Goal: Task Accomplishment & Management: Manage account settings

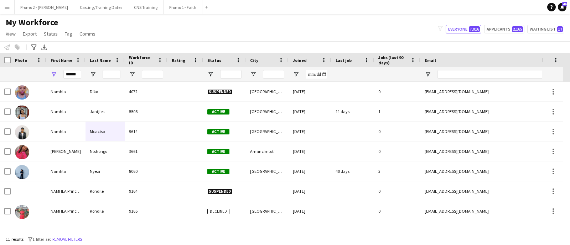
scroll to position [75, 0]
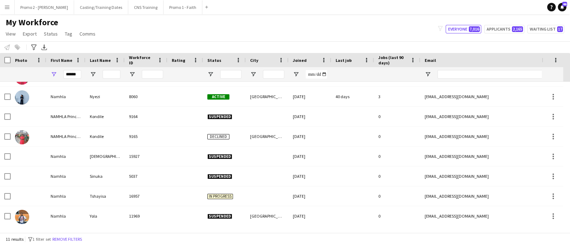
click at [8, 4] on button "Menu" at bounding box center [7, 7] width 14 height 14
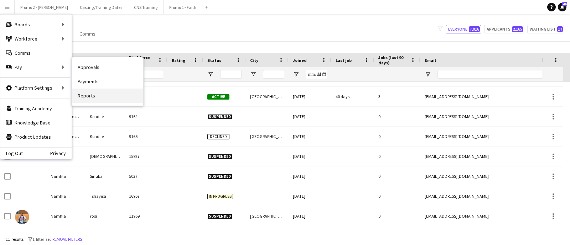
click at [91, 97] on link "Reports" at bounding box center [107, 96] width 71 height 14
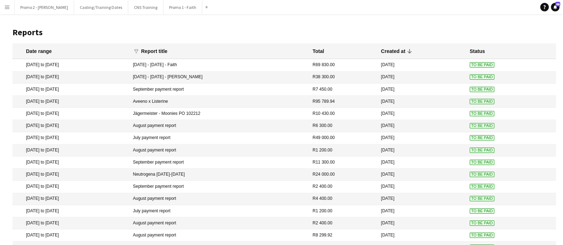
click at [7, 8] on app-icon "Menu" at bounding box center [7, 7] width 6 height 6
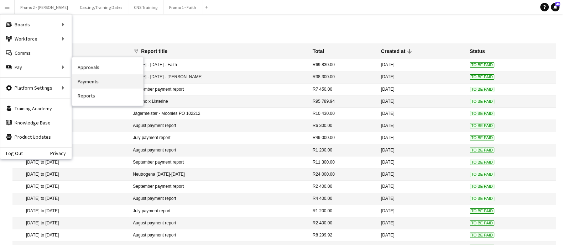
click at [106, 81] on link "Payments" at bounding box center [107, 81] width 71 height 14
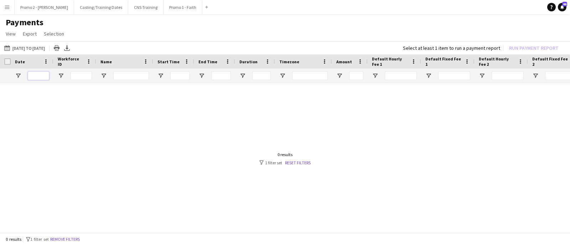
click at [40, 74] on input "Date Filter Input" at bounding box center [38, 76] width 21 height 9
click at [158, 35] on app-page-menu "View Customise view Customise filters Reset Filters Reset View Reset All Export…" at bounding box center [285, 35] width 570 height 14
click at [25, 49] on button "15-07-2025 to 31-07-2025 15-07-2025 to 31-07-2025" at bounding box center [24, 48] width 43 height 9
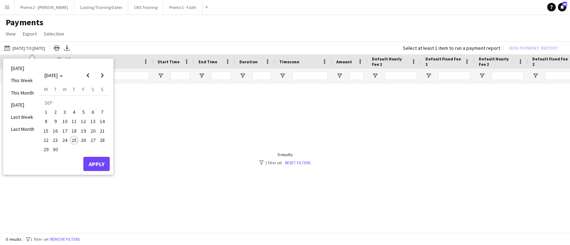
click at [43, 110] on span "1" at bounding box center [46, 112] width 9 height 9
click at [56, 149] on span "30" at bounding box center [55, 149] width 9 height 9
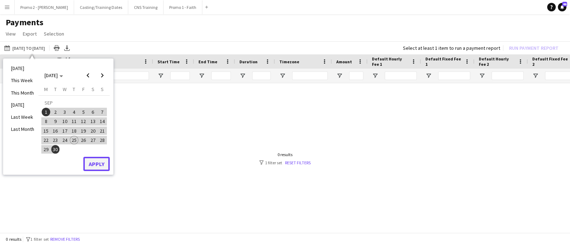
click at [86, 160] on button "Apply" at bounding box center [96, 164] width 26 height 14
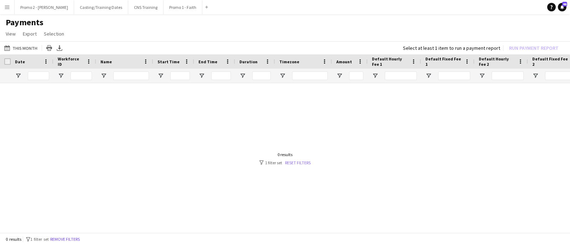
click at [293, 162] on link "Reset filters" at bounding box center [298, 162] width 26 height 5
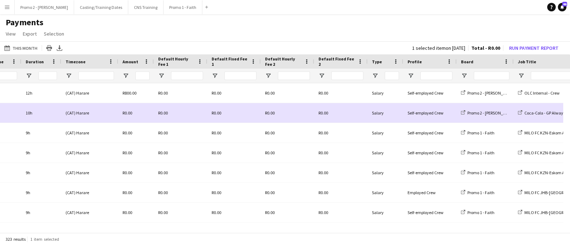
scroll to position [0, 232]
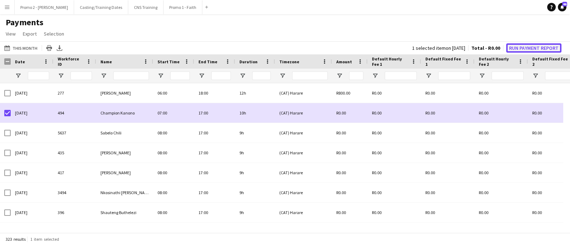
click at [522, 45] on button "Run Payment Report" at bounding box center [533, 47] width 55 height 9
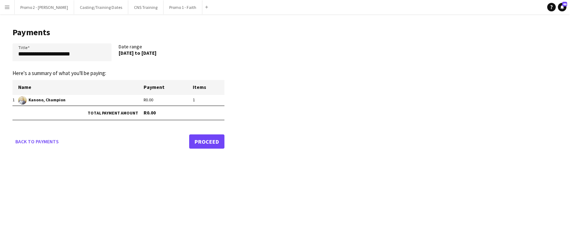
click at [209, 141] on link "Proceed" at bounding box center [206, 142] width 35 height 14
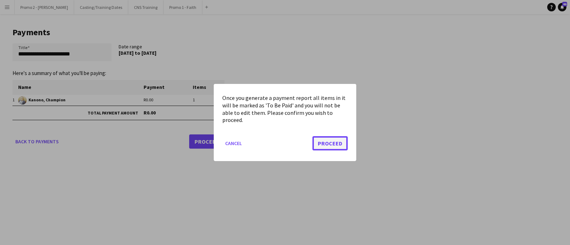
click at [340, 142] on button "Proceed" at bounding box center [329, 143] width 35 height 14
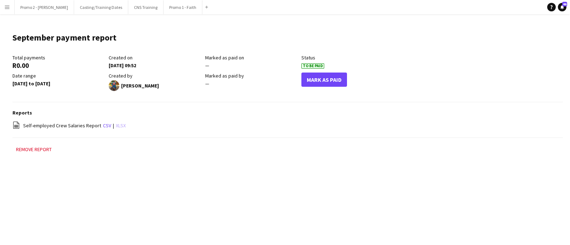
click at [119, 124] on link "xlsx" at bounding box center [121, 125] width 10 height 6
click at [45, 7] on button "Promo 2 - Mel Close" at bounding box center [44, 7] width 59 height 14
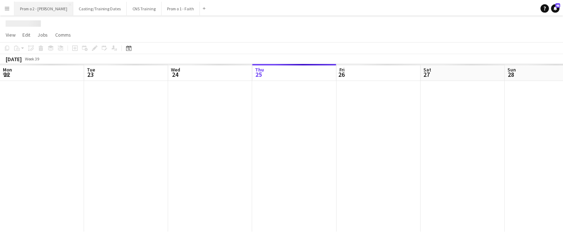
scroll to position [0, 170]
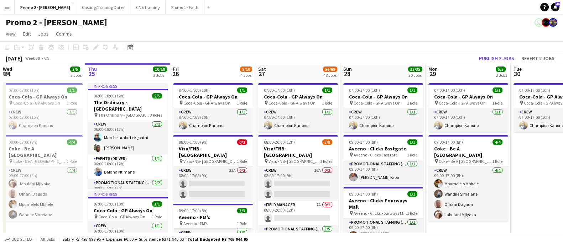
click at [215, 67] on app-board-header-date "Fri 26 8/10 4 Jobs" at bounding box center [212, 71] width 85 height 17
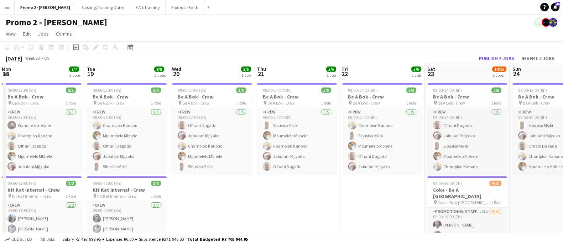
scroll to position [0, 170]
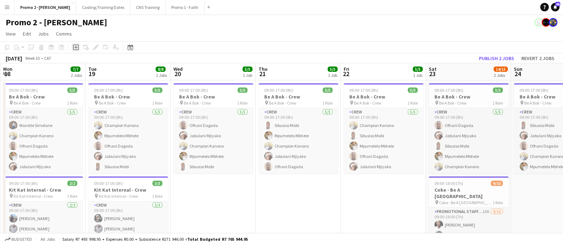
click at [75, 48] on icon "Add job" at bounding box center [76, 47] width 6 height 6
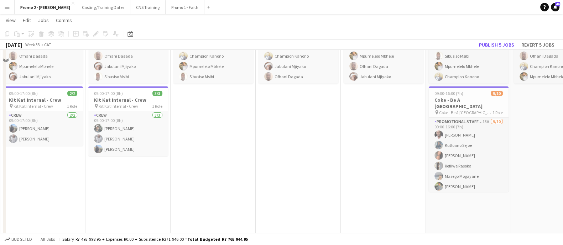
scroll to position [133, 0]
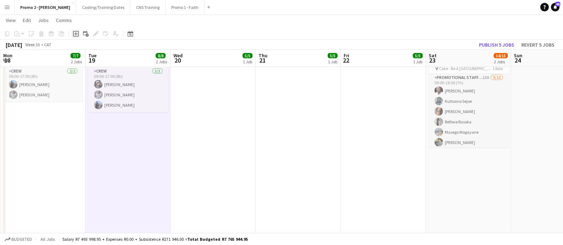
click at [74, 32] on icon "Add job" at bounding box center [76, 34] width 6 height 6
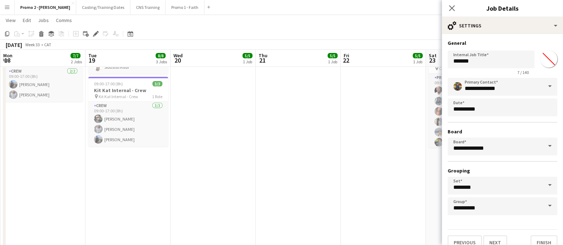
click at [543, 86] on span at bounding box center [549, 86] width 15 height 17
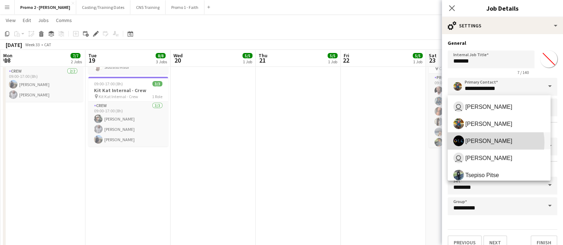
click at [488, 143] on span "Eddie Malete" at bounding box center [488, 141] width 47 height 7
type input "**********"
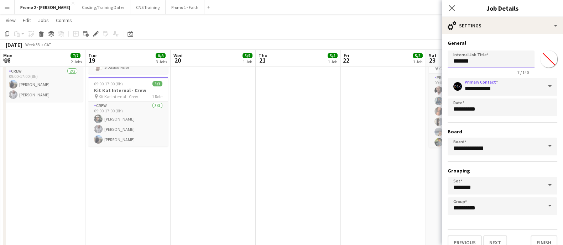
click at [482, 63] on input "*******" at bounding box center [490, 60] width 87 height 18
type input "*"
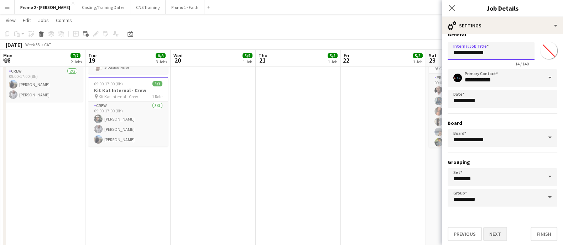
type input "**********"
click at [496, 235] on button "Next" at bounding box center [495, 234] width 24 height 14
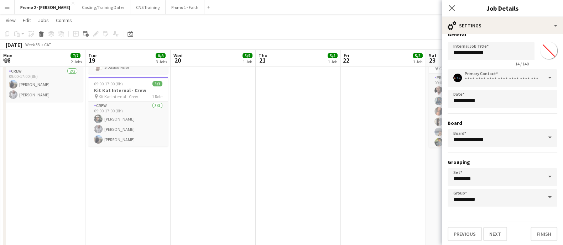
scroll to position [0, 0]
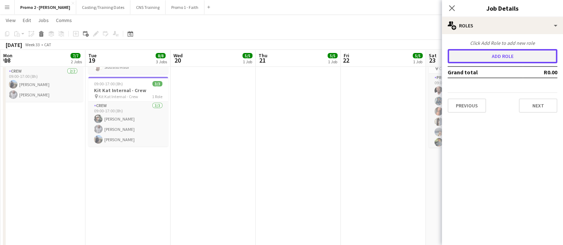
click at [502, 56] on button "Add role" at bounding box center [502, 56] width 110 height 14
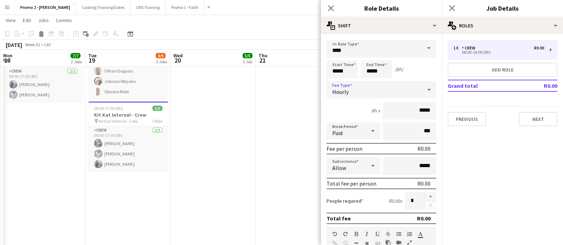
click at [425, 90] on icon at bounding box center [429, 90] width 9 height 14
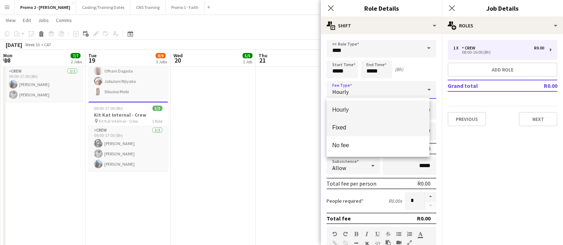
click at [344, 125] on span "Fixed" at bounding box center [377, 127] width 91 height 7
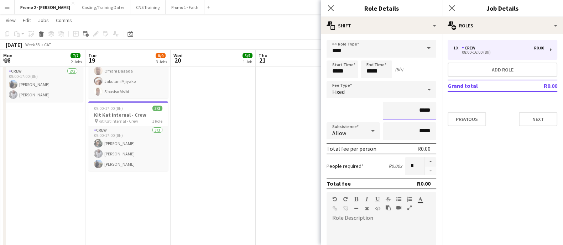
click at [401, 106] on input "*****" at bounding box center [409, 111] width 53 height 18
type input "*******"
click at [359, 111] on div "*******" at bounding box center [381, 111] width 110 height 18
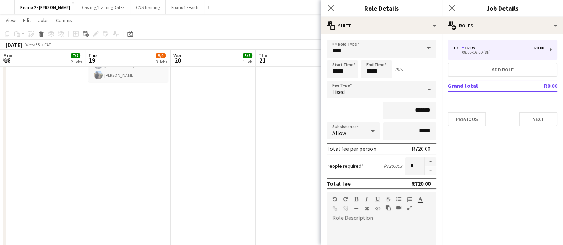
click at [528, 179] on mat-expansion-panel "pencil3 General details 1 x Crew R0.00 08:00-16:00 (8h) Add role Grand total R0…" at bounding box center [502, 139] width 121 height 211
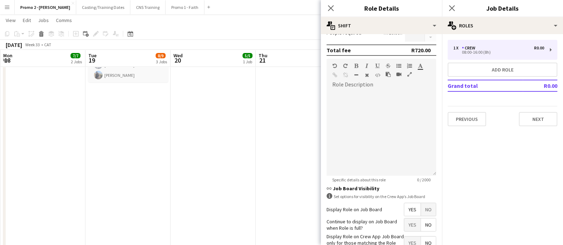
scroll to position [180, 0]
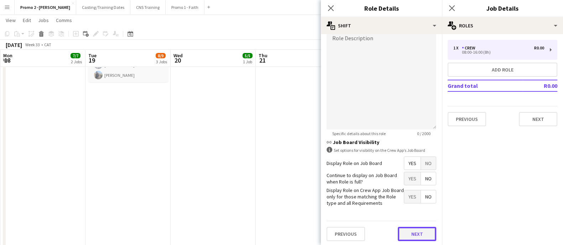
click at [407, 234] on button "Next" at bounding box center [417, 234] width 38 height 14
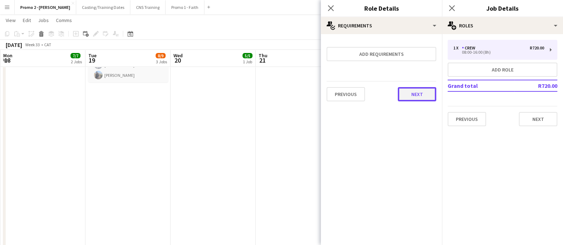
click at [419, 95] on button "Next" at bounding box center [417, 94] width 38 height 14
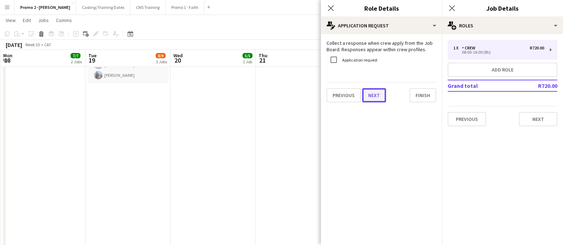
click at [372, 97] on button "Next" at bounding box center [374, 95] width 24 height 14
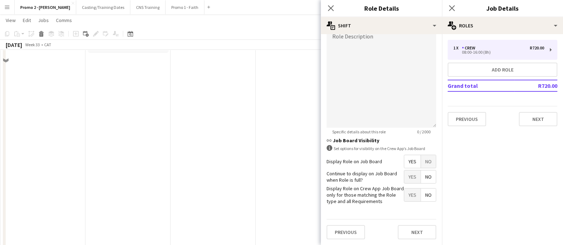
scroll to position [356, 0]
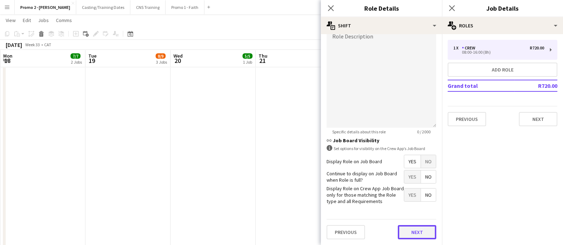
click at [413, 220] on div "Previous Next" at bounding box center [381, 232] width 110 height 26
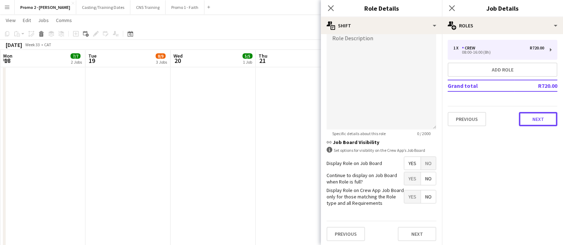
click at [541, 120] on button "Next" at bounding box center [538, 119] width 38 height 14
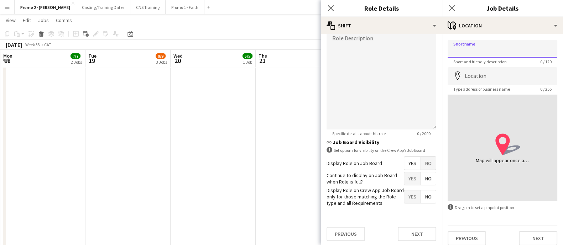
click at [467, 50] on input "Shortname" at bounding box center [502, 49] width 110 height 18
type input "******"
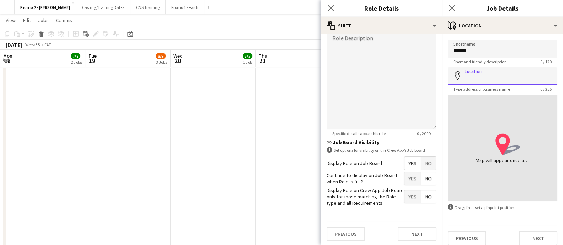
click at [478, 77] on input "Location" at bounding box center [502, 76] width 110 height 18
click at [469, 77] on input "*****" at bounding box center [502, 76] width 110 height 18
type input "*****"
click at [523, 135] on div "location-icon Created with Sketch. Map will appear once address has been added" at bounding box center [502, 148] width 53 height 32
click at [499, 77] on input "*****" at bounding box center [502, 76] width 110 height 18
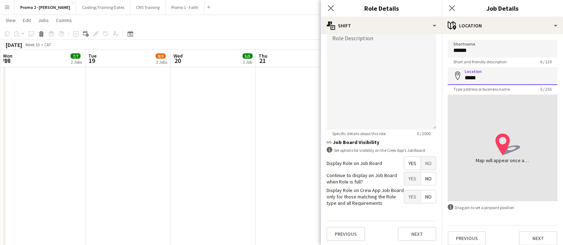
scroll to position [5, 0]
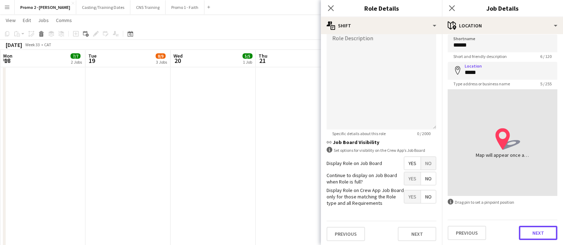
click at [534, 234] on button "Next" at bounding box center [538, 233] width 38 height 14
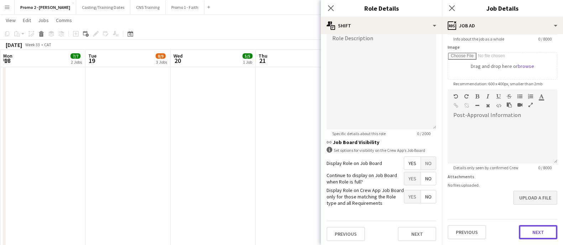
scroll to position [106, 0]
click at [519, 205] on form "**********" at bounding box center [502, 87] width 121 height 307
click at [519, 235] on button "Next" at bounding box center [538, 233] width 38 height 14
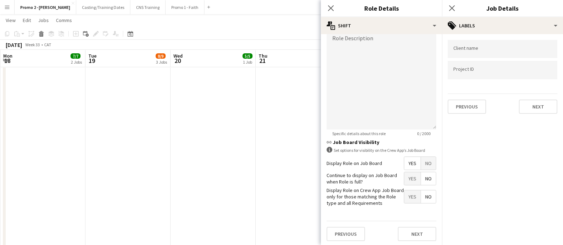
click at [467, 50] on input "Type to search client labels..." at bounding box center [502, 49] width 98 height 6
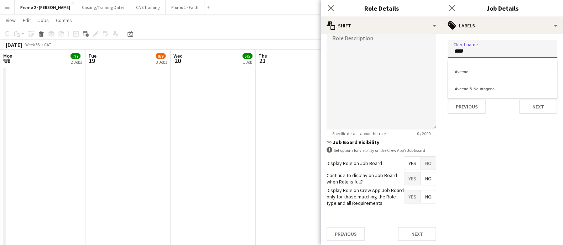
type input "****"
click at [470, 70] on div "Aveeno" at bounding box center [502, 70] width 110 height 17
click at [469, 73] on input "Type to search project ID labels..." at bounding box center [502, 70] width 98 height 6
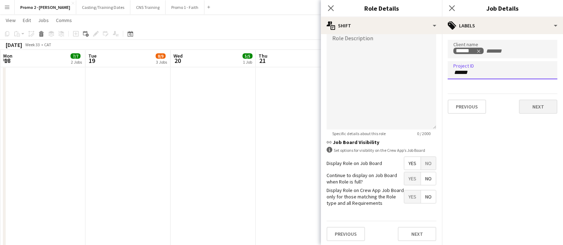
type input "******"
click at [534, 102] on button "Next" at bounding box center [538, 107] width 38 height 14
type input "*******"
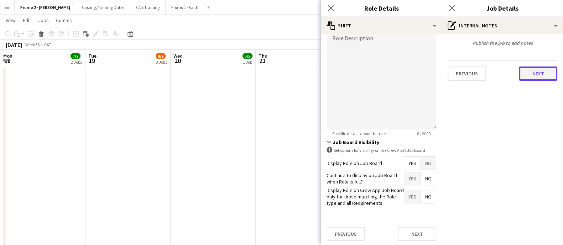
click at [535, 74] on button "Next" at bounding box center [538, 74] width 38 height 14
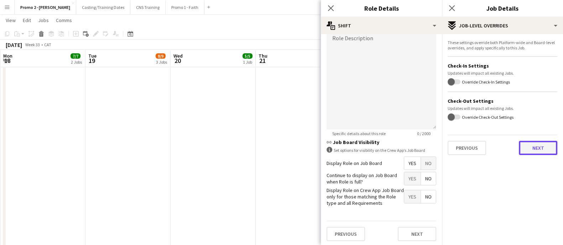
click at [536, 149] on button "Next" at bounding box center [538, 148] width 38 height 14
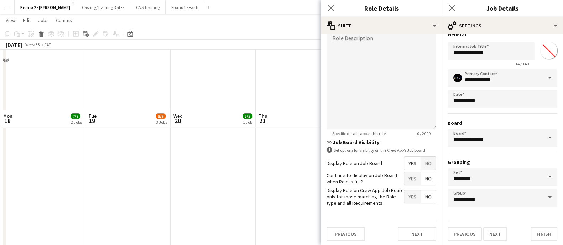
scroll to position [489, 0]
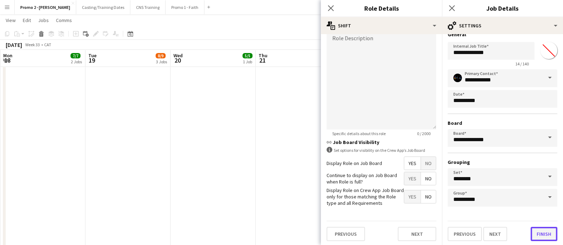
click at [533, 232] on button "Finish" at bounding box center [543, 234] width 27 height 14
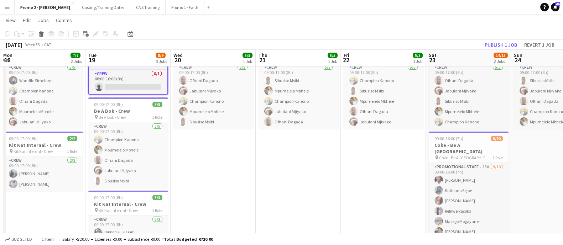
scroll to position [0, 0]
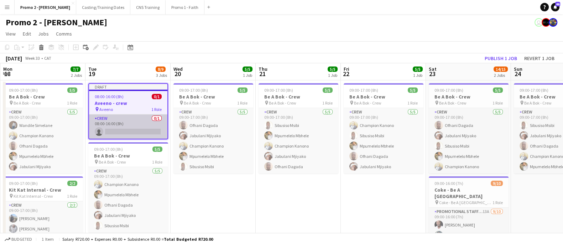
click at [128, 133] on app-card-role "Crew 0/1 08:00-16:00 (8h) single-neutral-actions" at bounding box center [128, 127] width 78 height 24
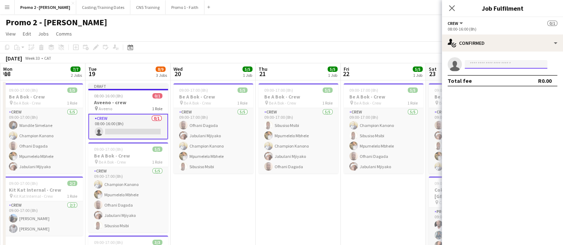
click at [499, 64] on input at bounding box center [506, 64] width 83 height 9
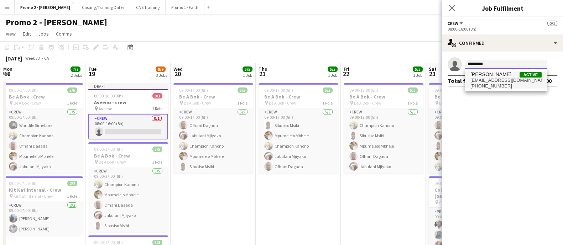
type input "*********"
click at [485, 79] on span "thandohalimani31@gmail.com" at bounding box center [505, 81] width 71 height 6
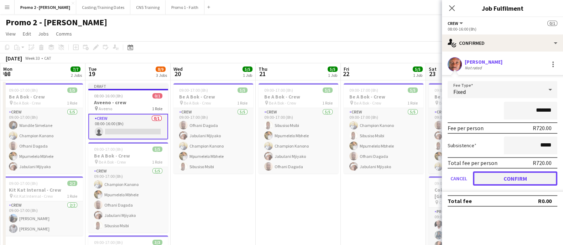
click at [519, 178] on button "Confirm" at bounding box center [515, 179] width 84 height 14
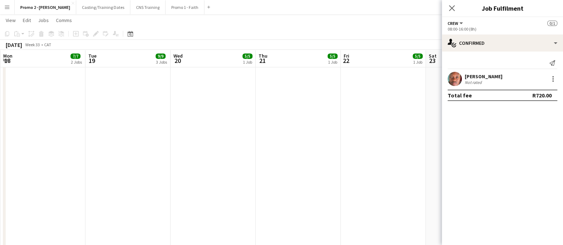
scroll to position [1405, 0]
click at [451, 8] on icon at bounding box center [451, 8] width 7 height 7
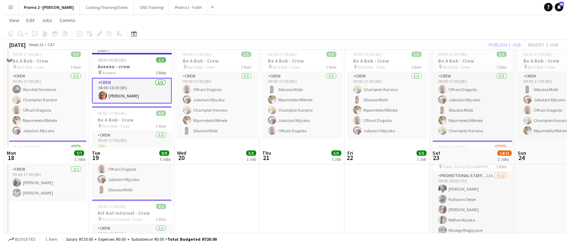
scroll to position [0, 0]
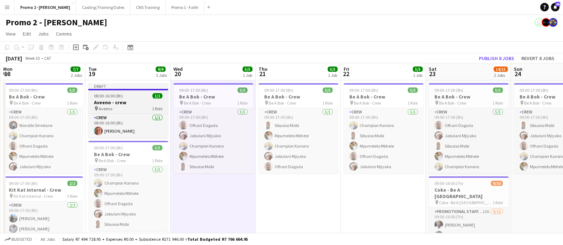
click at [128, 104] on h3 "Aveeno - crew" at bounding box center [128, 102] width 80 height 6
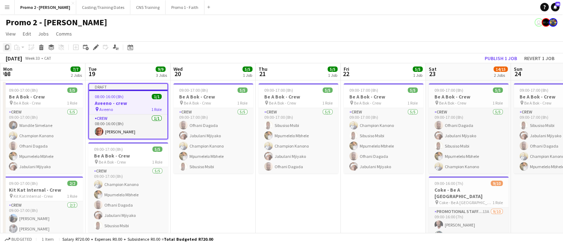
click at [8, 47] on icon "Copy" at bounding box center [7, 47] width 6 height 6
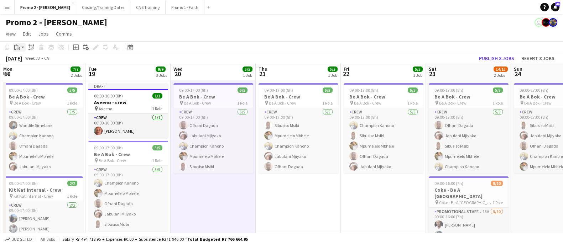
click at [16, 48] on icon "Paste" at bounding box center [17, 47] width 6 height 6
click at [53, 74] on link "Paste with crew Ctrl+Shift+V" at bounding box center [52, 73] width 67 height 6
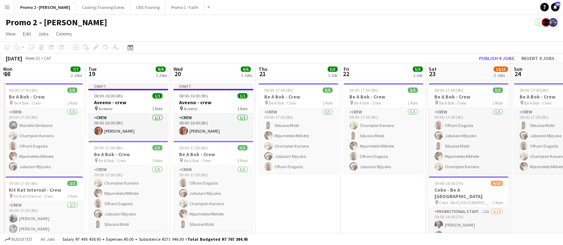
click at [282, 28] on app-page-menu "View Day view expanded Day view collapsed Month view Date picker Jump to [DATE]…" at bounding box center [281, 35] width 563 height 14
click at [9, 35] on span "View" at bounding box center [11, 34] width 10 height 6
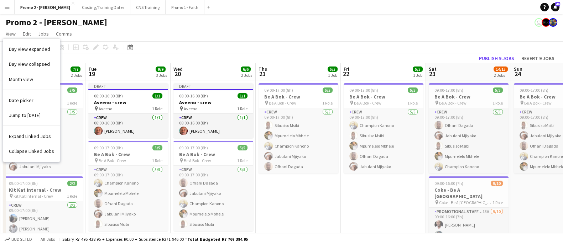
click at [164, 32] on app-page-menu "View Day view expanded Day view collapsed Month view Date picker Jump to [DATE]…" at bounding box center [281, 35] width 563 height 14
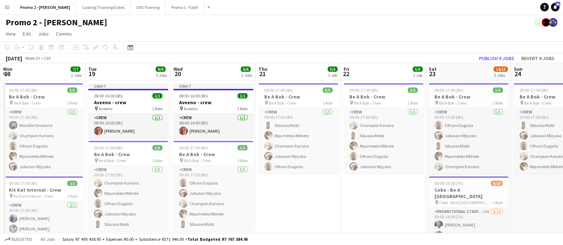
click at [8, 9] on app-icon "Menu" at bounding box center [7, 7] width 6 height 6
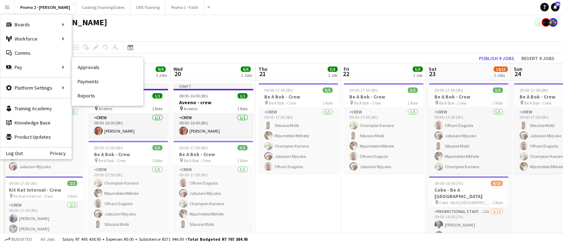
click at [108, 82] on link "Payments" at bounding box center [107, 81] width 71 height 14
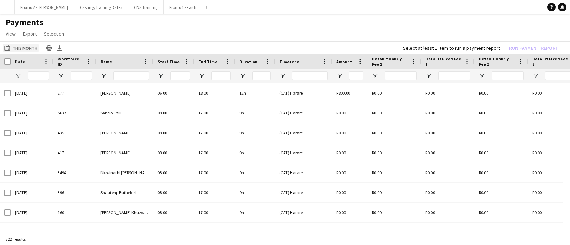
click at [27, 48] on button "This Month This Month" at bounding box center [21, 48] width 36 height 9
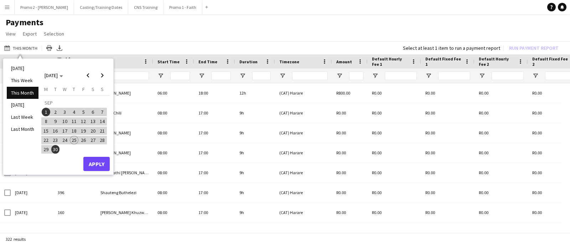
click at [84, 132] on span "19" at bounding box center [83, 131] width 9 height 9
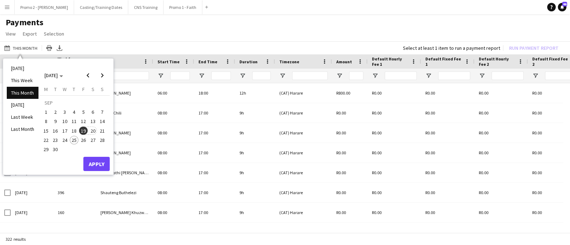
click at [92, 130] on span "20" at bounding box center [93, 131] width 9 height 9
click at [98, 163] on button "Apply" at bounding box center [96, 164] width 26 height 14
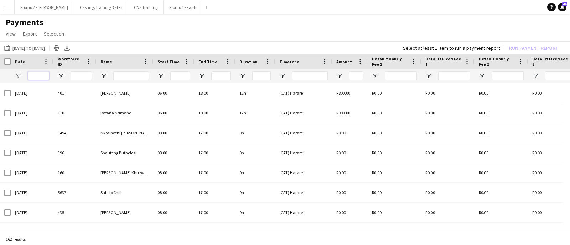
click at [41, 77] on input "Date Filter Input" at bounding box center [38, 76] width 21 height 9
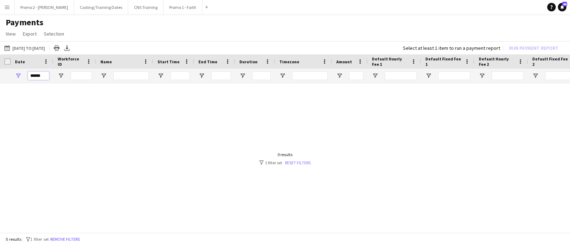
type input "******"
click at [304, 163] on link "Reset filters" at bounding box center [298, 162] width 26 height 5
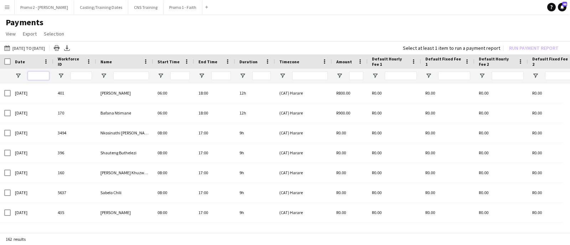
click at [46, 77] on input "Date Filter Input" at bounding box center [38, 76] width 21 height 9
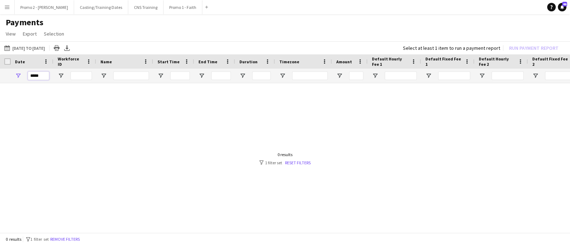
type input "*****"
click at [140, 28] on app-page-menu "View Customise view Customise filters Reset Filters Reset View Reset All Export…" at bounding box center [285, 35] width 570 height 14
click at [36, 49] on button "This Month [DATE] to [DATE]" at bounding box center [24, 48] width 43 height 9
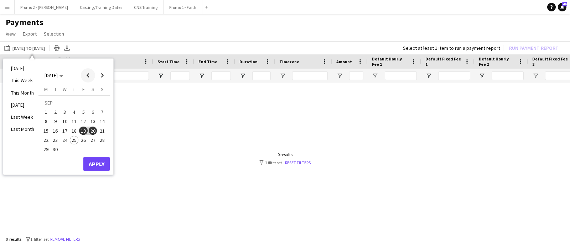
click at [87, 77] on span "Previous month" at bounding box center [88, 75] width 14 height 14
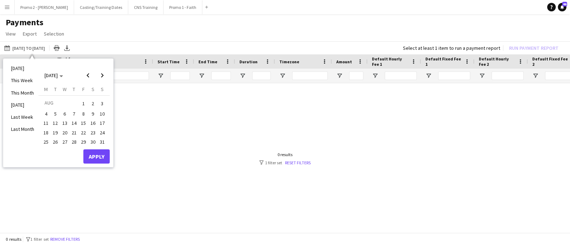
click at [57, 133] on span "19" at bounding box center [55, 133] width 9 height 9
click at [64, 131] on span "20" at bounding box center [65, 133] width 9 height 9
click at [96, 158] on button "Apply" at bounding box center [96, 157] width 26 height 14
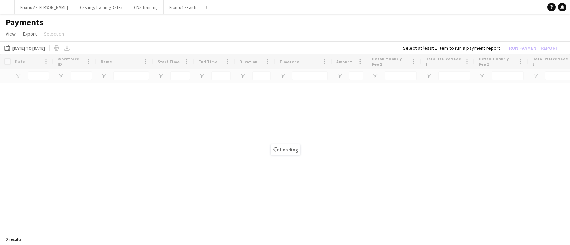
type input "*****"
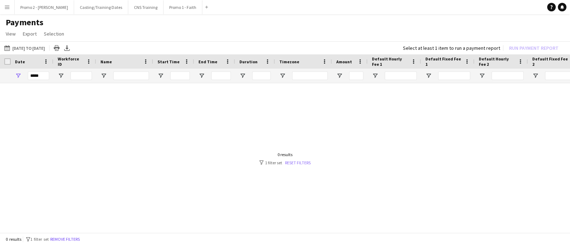
click at [302, 162] on link "Reset filters" at bounding box center [298, 162] width 26 height 5
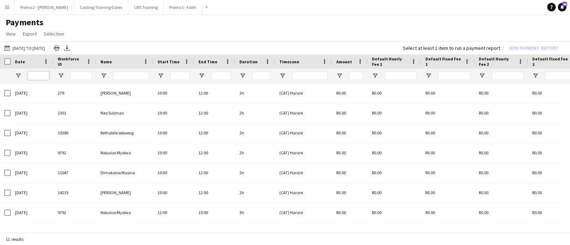
click at [43, 72] on input "Date Filter Input" at bounding box center [38, 76] width 21 height 9
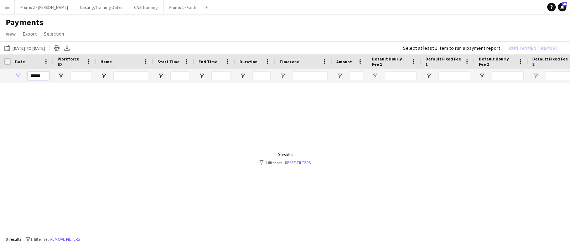
type input "******"
click at [112, 27] on h1 "Payments" at bounding box center [285, 22] width 570 height 11
drag, startPoint x: 48, startPoint y: 75, endPoint x: 0, endPoint y: 75, distance: 48.4
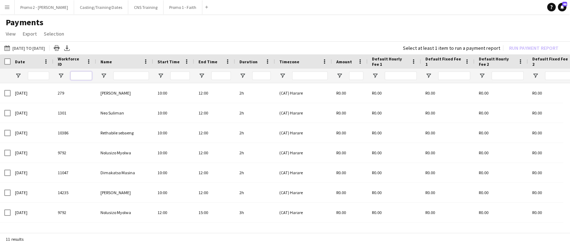
click at [85, 78] on input "Workforce ID Filter Input" at bounding box center [80, 76] width 21 height 9
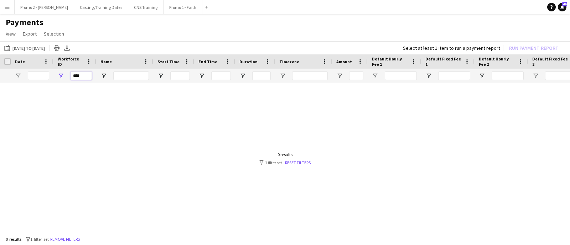
type input "****"
click at [174, 35] on app-page-menu "View Customise view Customise filters Reset Filters Reset View Reset All Export…" at bounding box center [285, 35] width 570 height 14
type input "****"
click at [328, 29] on app-page-menu "View Customise view Customise filters Reset Filters Reset View Reset All Export…" at bounding box center [285, 35] width 570 height 14
click at [253, 116] on div at bounding box center [285, 155] width 570 height 144
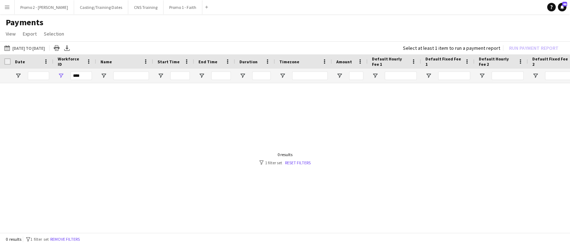
click at [174, 34] on app-page-menu "View Customise view Customise filters Reset Filters Reset View Reset All Export…" at bounding box center [285, 35] width 570 height 14
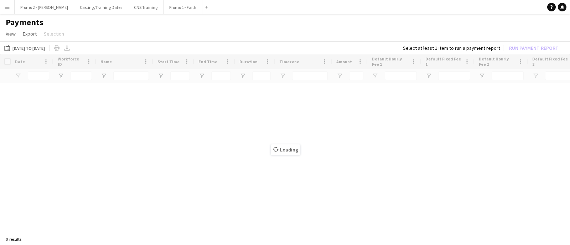
type input "****"
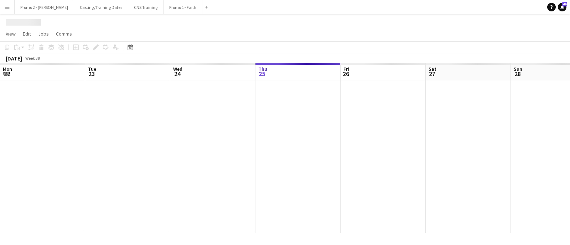
scroll to position [0, 170]
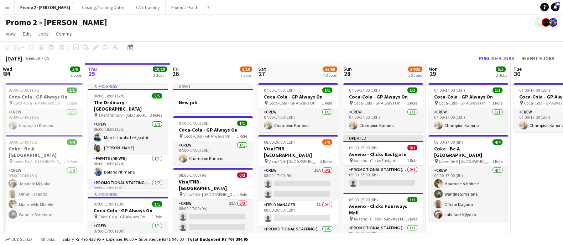
click at [321, 29] on app-page-menu "View Day view expanded Day view collapsed Month view Date picker Jump to [DATE]…" at bounding box center [281, 35] width 563 height 14
click at [187, 26] on div "Promo 2 - [PERSON_NAME] user" at bounding box center [281, 21] width 563 height 14
click at [271, 32] on app-page-menu "View Day view expanded Day view collapsed Month view Date picker Jump to [DATE]…" at bounding box center [281, 35] width 563 height 14
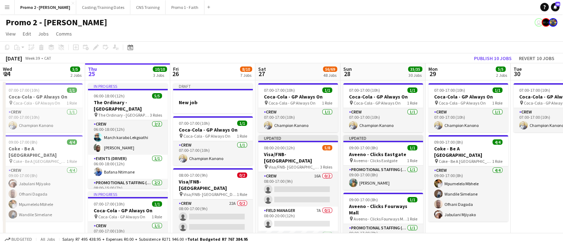
click at [196, 36] on app-page-menu "View Day view expanded Day view collapsed Month view Date picker Jump to [DATE]…" at bounding box center [281, 35] width 563 height 14
click at [5, 6] on app-icon "Menu" at bounding box center [7, 7] width 6 height 6
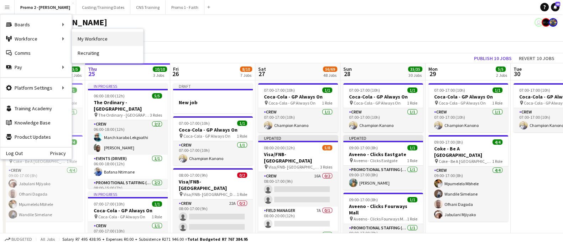
click at [113, 42] on link "My Workforce" at bounding box center [107, 39] width 71 height 14
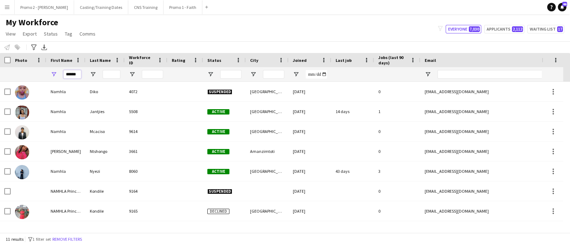
click at [76, 74] on input "******" at bounding box center [72, 74] width 18 height 9
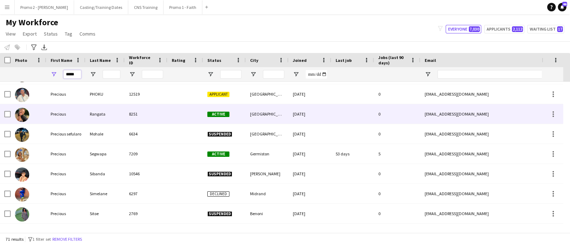
type input "*****"
click at [260, 116] on div "[GEOGRAPHIC_DATA]" at bounding box center [267, 114] width 43 height 20
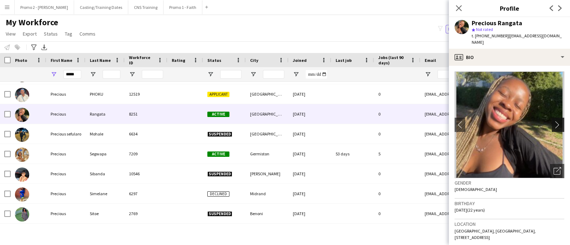
click at [553, 121] on app-icon "chevron-right" at bounding box center [558, 124] width 11 height 7
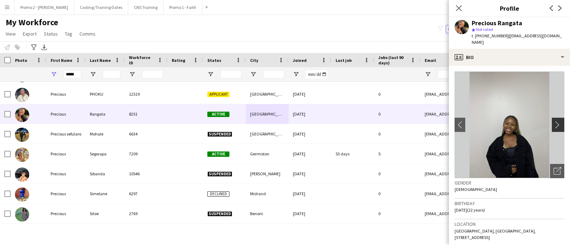
click at [553, 121] on app-icon "chevron-right" at bounding box center [558, 124] width 11 height 7
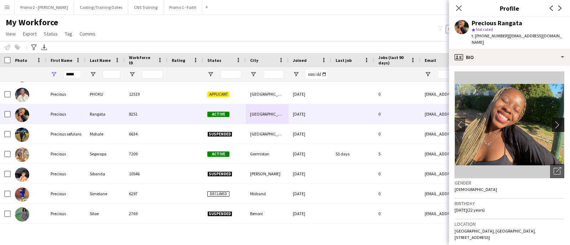
click at [553, 121] on app-icon "chevron-right" at bounding box center [558, 124] width 11 height 7
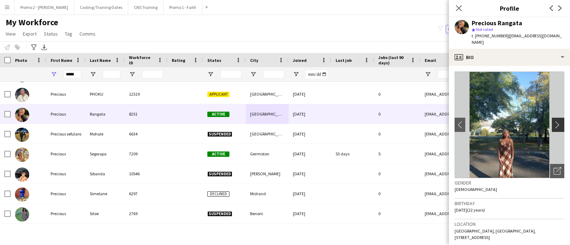
click at [553, 121] on app-icon "chevron-right" at bounding box center [558, 124] width 11 height 7
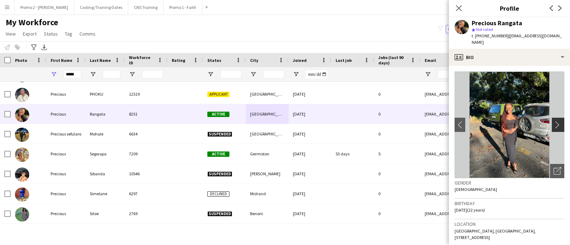
click at [553, 121] on app-icon "chevron-right" at bounding box center [558, 124] width 11 height 7
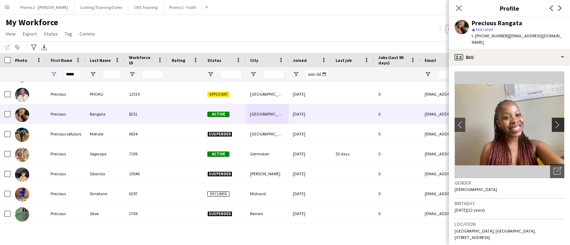
click at [553, 121] on app-icon "chevron-right" at bounding box center [558, 124] width 11 height 7
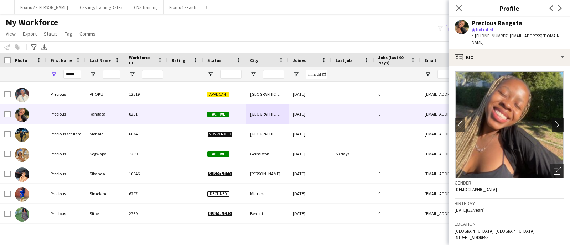
click at [553, 121] on app-icon "chevron-right" at bounding box center [558, 124] width 11 height 7
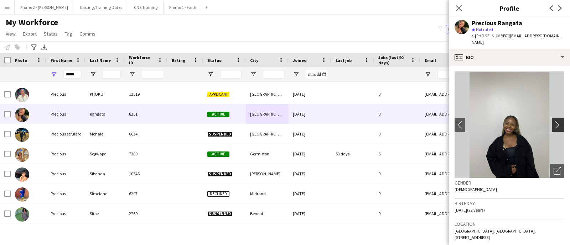
click at [553, 121] on app-icon "chevron-right" at bounding box center [558, 124] width 11 height 7
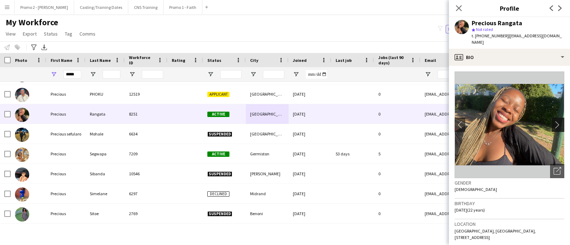
click at [553, 121] on app-icon "chevron-right" at bounding box center [558, 124] width 11 height 7
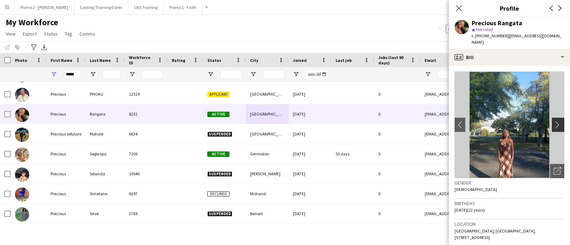
click at [553, 121] on app-icon "chevron-right" at bounding box center [558, 124] width 11 height 7
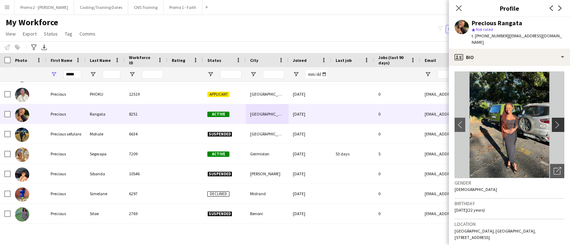
click at [553, 121] on app-icon "chevron-right" at bounding box center [558, 124] width 11 height 7
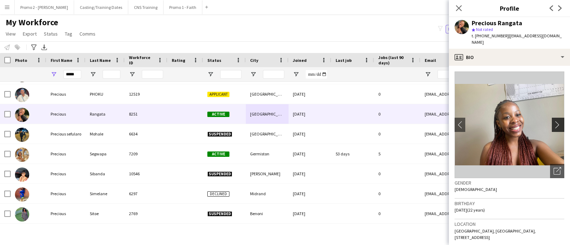
click at [553, 121] on app-icon "chevron-right" at bounding box center [558, 124] width 11 height 7
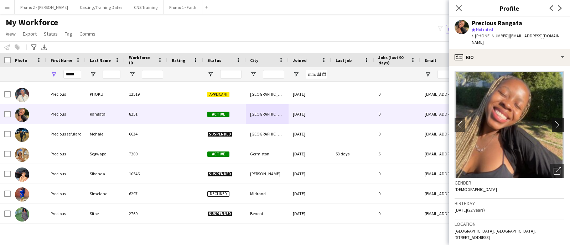
click at [553, 121] on app-icon "chevron-right" at bounding box center [558, 124] width 11 height 7
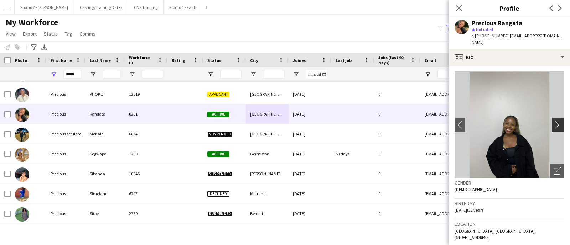
click at [553, 121] on app-icon "chevron-right" at bounding box center [558, 124] width 11 height 7
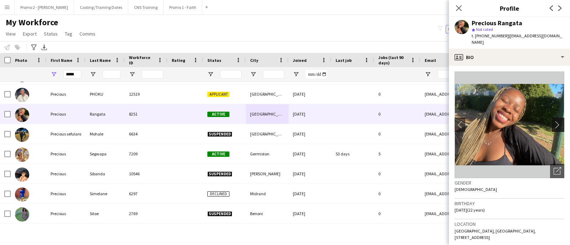
click at [553, 121] on app-icon "chevron-right" at bounding box center [558, 124] width 11 height 7
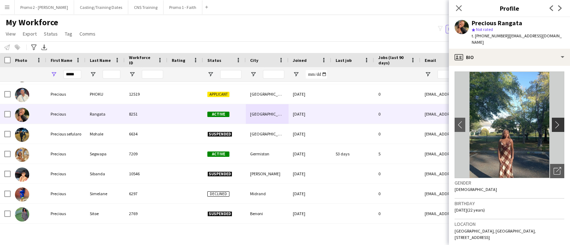
click at [553, 121] on app-icon "chevron-right" at bounding box center [558, 124] width 11 height 7
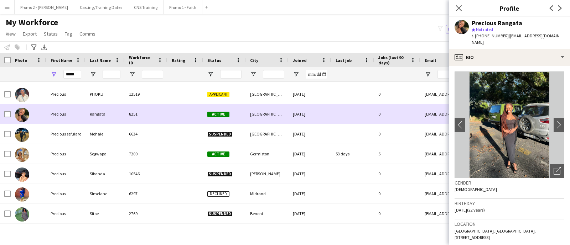
click at [240, 117] on div "Active" at bounding box center [224, 114] width 43 height 20
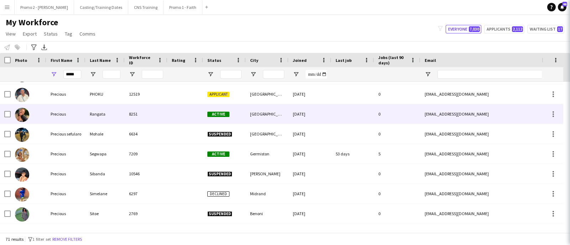
click at [240, 117] on div "Active" at bounding box center [224, 114] width 43 height 20
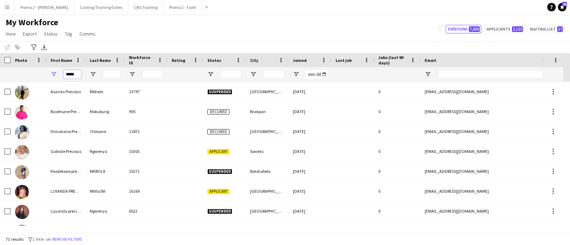
drag, startPoint x: 78, startPoint y: 75, endPoint x: 56, endPoint y: 75, distance: 22.8
click at [56, 75] on div "*****" at bounding box center [65, 74] width 39 height 14
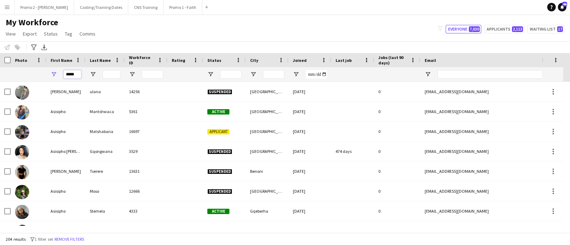
type input "*****"
click at [108, 72] on input "Last Name Filter Input" at bounding box center [112, 74] width 18 height 9
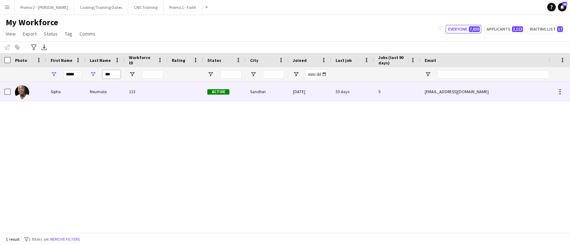
type input "***"
click at [227, 93] on span "Active" at bounding box center [218, 91] width 22 height 5
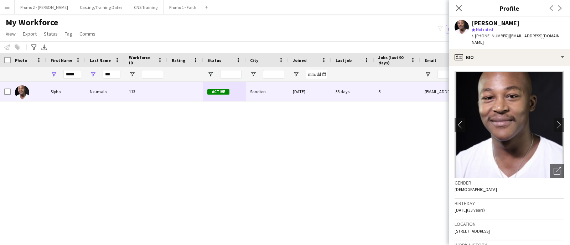
click at [257, 125] on div "Sipho Nxumalo 113 Active Sandton 31-08-2023 33 days 5 snxumalo000@gmail.com +27…" at bounding box center [274, 154] width 548 height 144
drag, startPoint x: 114, startPoint y: 76, endPoint x: 80, endPoint y: 84, distance: 35.2
click at [73, 74] on div "***** ***" at bounding box center [386, 74] width 772 height 14
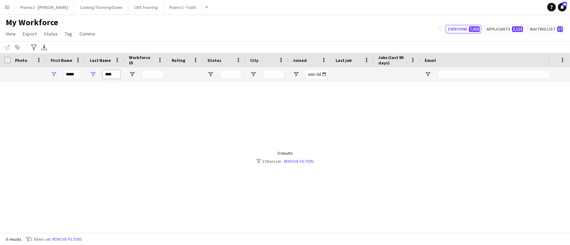
type input "****"
drag, startPoint x: 81, startPoint y: 75, endPoint x: 44, endPoint y: 69, distance: 36.8
click at [44, 69] on div "***** ****" at bounding box center [386, 74] width 772 height 14
drag, startPoint x: 77, startPoint y: 72, endPoint x: 54, endPoint y: 72, distance: 22.4
click at [54, 72] on div "*****" at bounding box center [65, 74] width 39 height 14
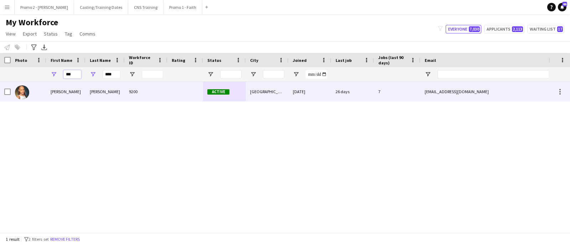
type input "***"
click at [254, 89] on div "Newlands East, Durban" at bounding box center [267, 92] width 43 height 20
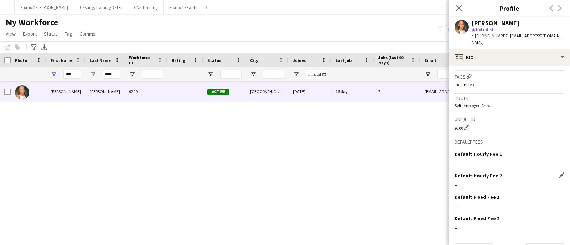
scroll to position [293, 0]
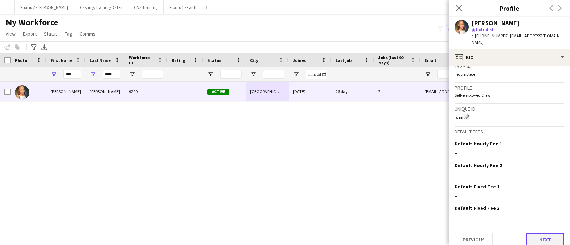
click at [527, 235] on button "Next" at bounding box center [544, 240] width 38 height 14
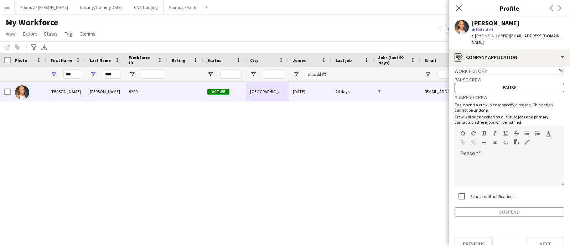
scroll to position [9, 0]
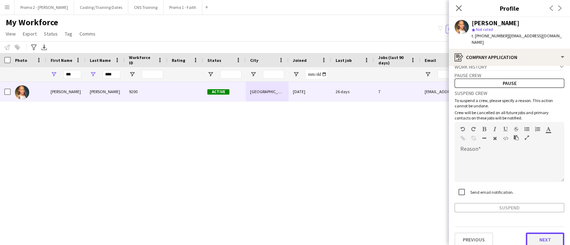
click at [529, 234] on button "Next" at bounding box center [544, 240] width 38 height 14
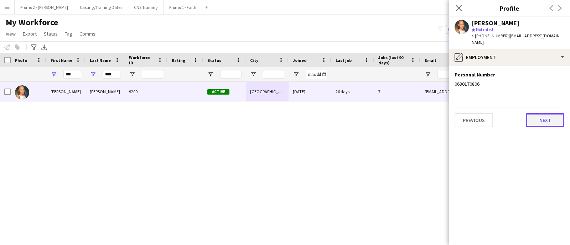
click at [543, 113] on button "Next" at bounding box center [544, 120] width 38 height 14
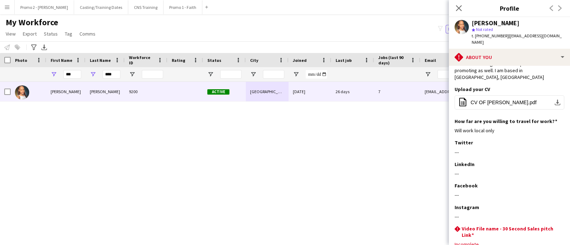
scroll to position [107, 0]
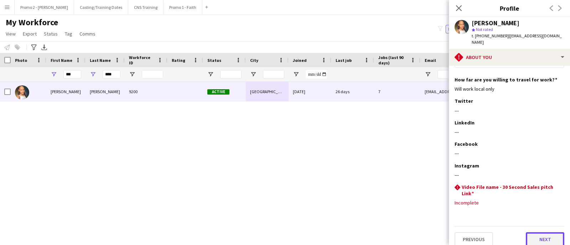
click at [533, 232] on button "Next" at bounding box center [544, 239] width 38 height 14
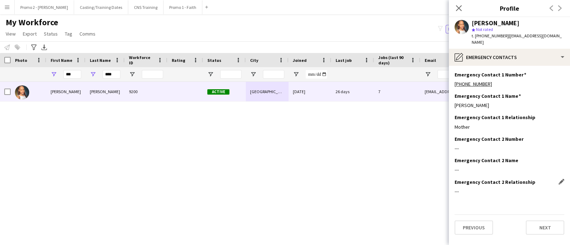
scroll to position [0, 0]
click at [529, 225] on button "Next" at bounding box center [544, 228] width 38 height 14
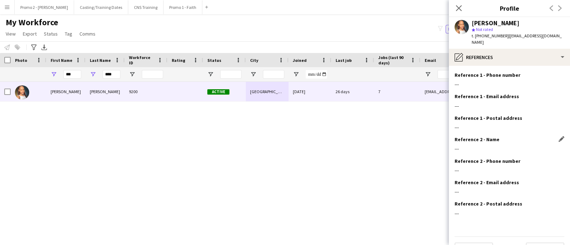
scroll to position [31, 0]
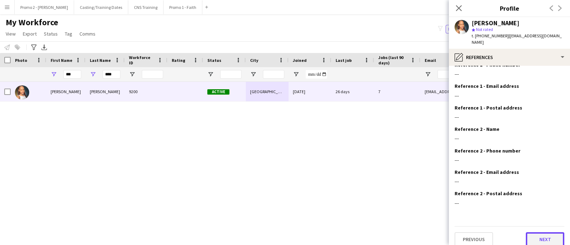
click at [536, 234] on button "Next" at bounding box center [544, 239] width 38 height 14
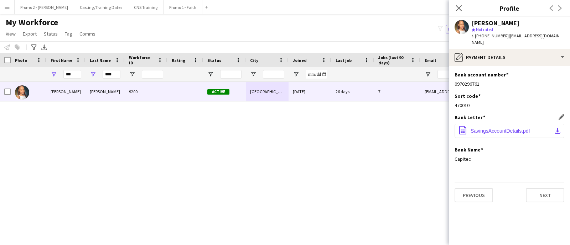
click at [498, 128] on span "SavingsAccountDetails.pdf" at bounding box center [499, 131] width 59 height 6
click at [500, 128] on span "SavingsAccountDetails.pdf" at bounding box center [499, 131] width 59 height 6
click at [560, 72] on app-icon "Edit this field" at bounding box center [561, 75] width 6 height 6
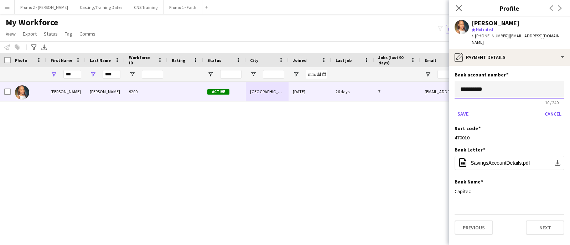
drag, startPoint x: 498, startPoint y: 78, endPoint x: 446, endPoint y: 80, distance: 52.3
click at [446, 80] on body "Menu Boards Boards Boards All jobs Status Workforce Workforce My Workforce Recr…" at bounding box center [285, 122] width 570 height 245
paste input
type input "**********"
click at [463, 108] on button "Save" at bounding box center [462, 113] width 17 height 11
